Goal: Task Accomplishment & Management: Use online tool/utility

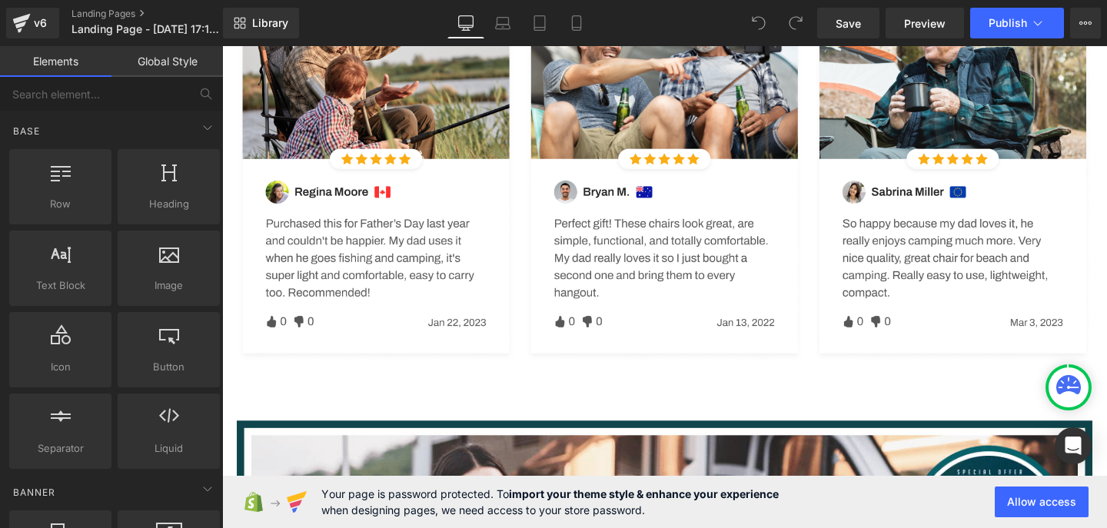
scroll to position [1350, 0]
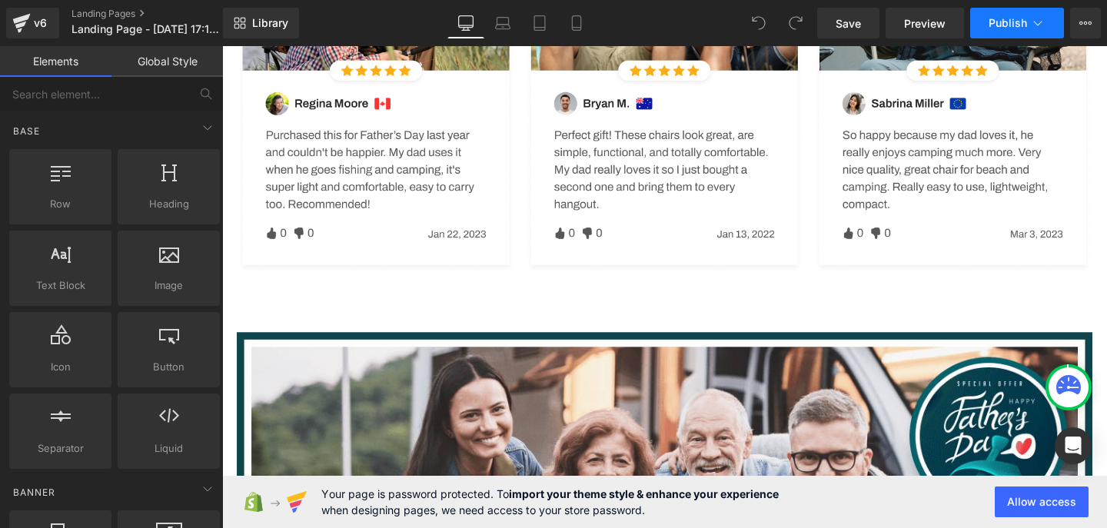
click at [1003, 32] on button "Publish" at bounding box center [1017, 23] width 94 height 31
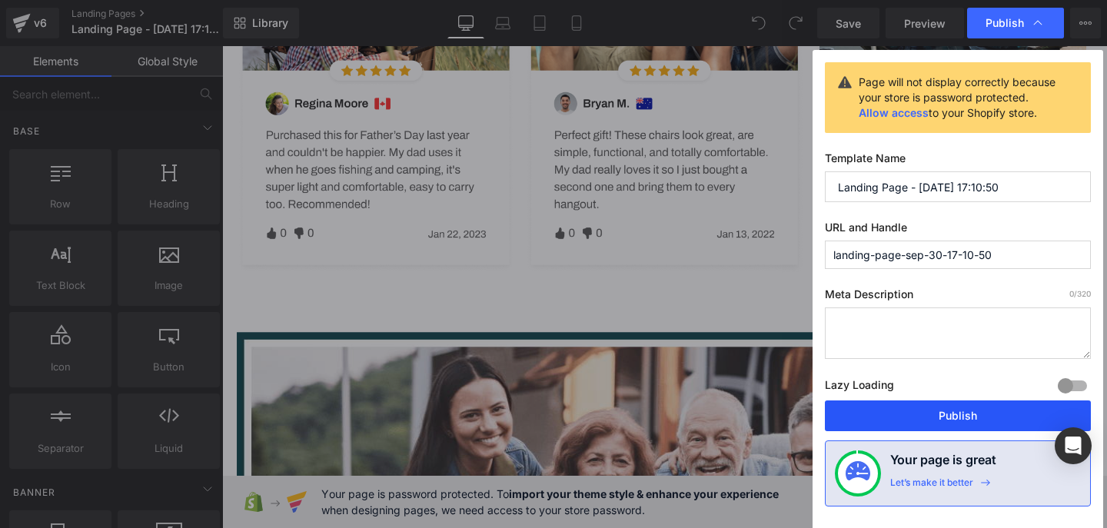
click at [967, 423] on button "Publish" at bounding box center [958, 415] width 266 height 31
